Goal: Find contact information: Find contact information

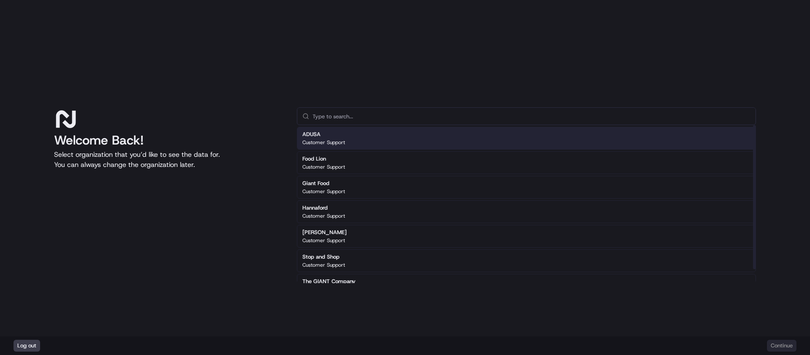
click at [355, 139] on div "ADUSA Customer Support" at bounding box center [526, 138] width 459 height 23
click at [336, 139] on p "Customer Support" at bounding box center [324, 142] width 43 height 7
click at [335, 139] on p "Customer Support" at bounding box center [324, 142] width 43 height 7
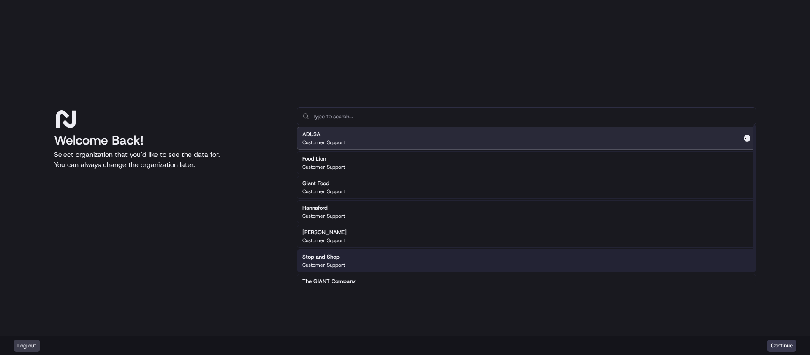
click at [798, 344] on div "Log out Continue" at bounding box center [405, 345] width 810 height 19
click at [792, 347] on button "Continue" at bounding box center [782, 346] width 30 height 12
